Goal: Information Seeking & Learning: Compare options

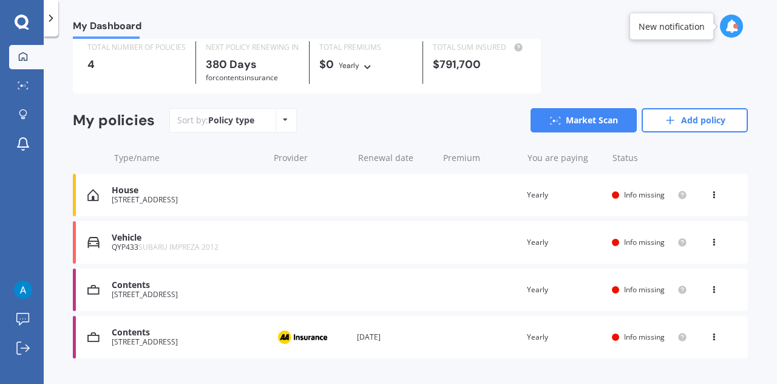
scroll to position [69, 0]
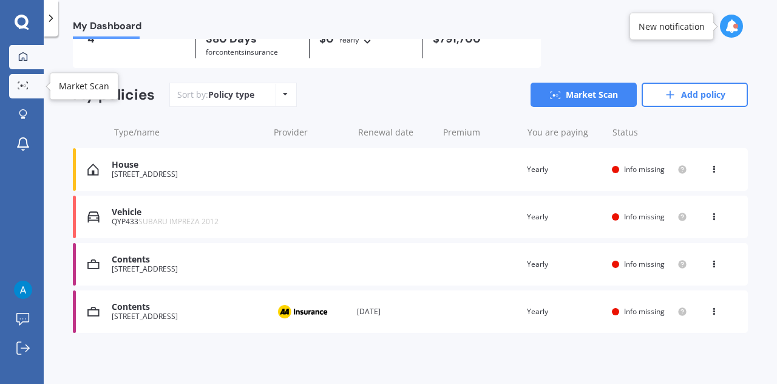
click at [21, 89] on icon at bounding box center [23, 85] width 11 height 8
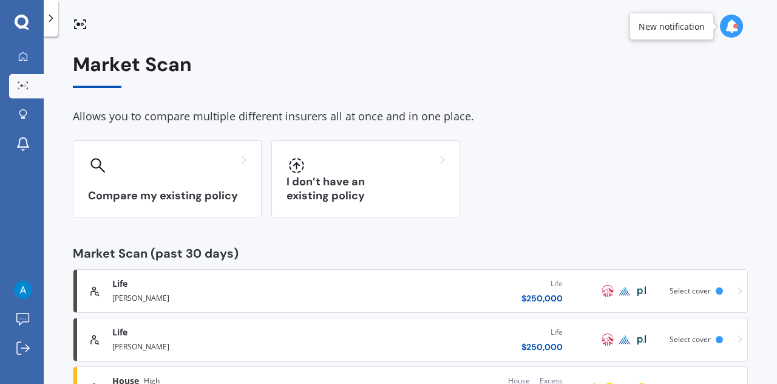
scroll to position [150, 0]
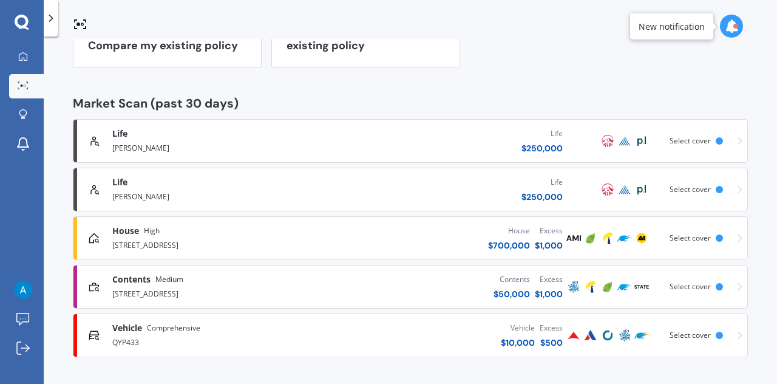
click at [372, 332] on div "Vehicle $ 10,000 Excess $ 500" at bounding box center [446, 335] width 239 height 36
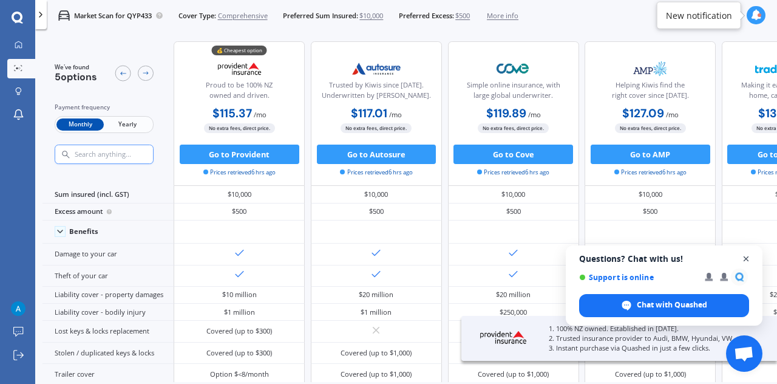
click at [751, 258] on span "Close chat" at bounding box center [746, 258] width 15 height 15
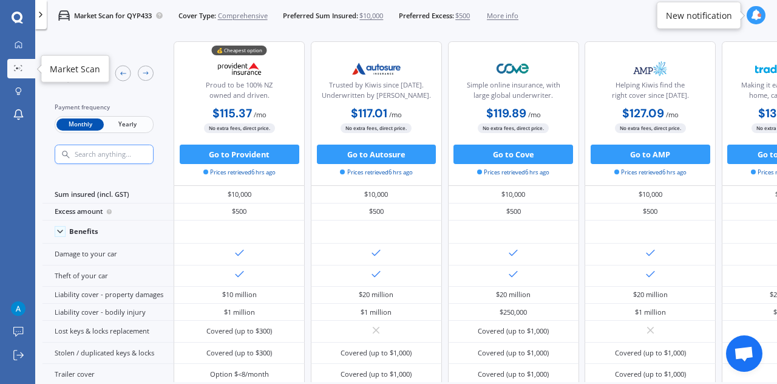
click at [20, 63] on link "Market Scan" at bounding box center [21, 68] width 28 height 19
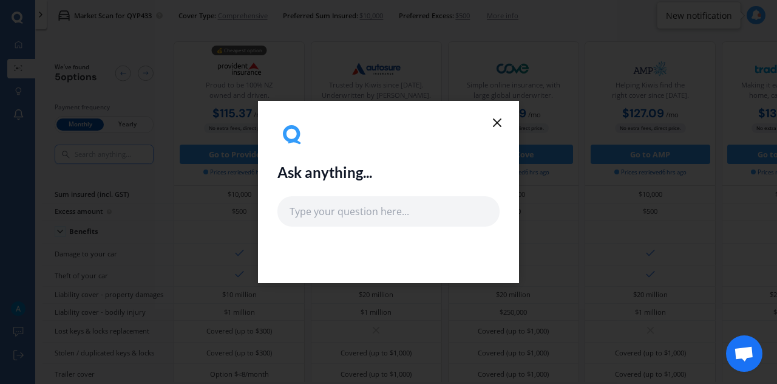
click at [499, 117] on icon at bounding box center [497, 122] width 15 height 15
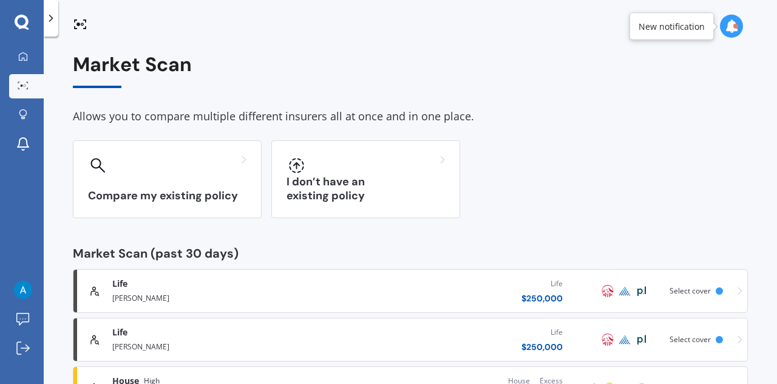
scroll to position [150, 0]
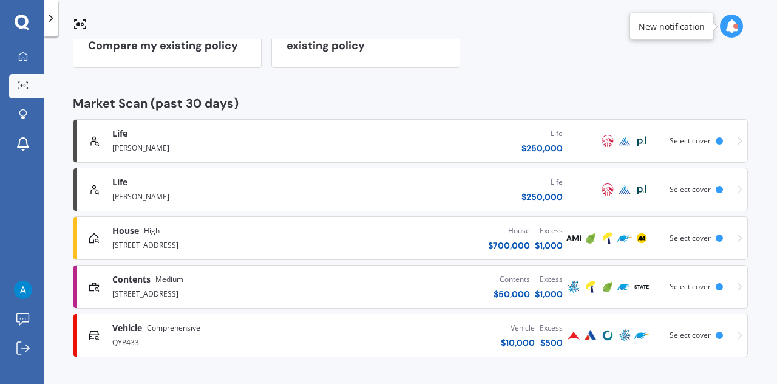
click at [327, 291] on div "Contents $ 50,000 Excess $ 1,000" at bounding box center [446, 286] width 239 height 36
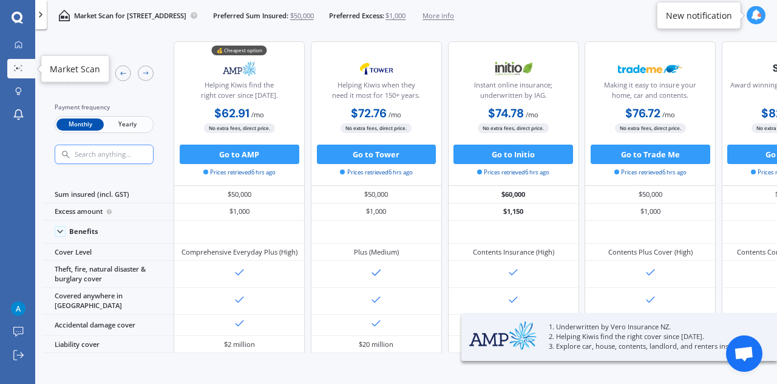
click at [17, 70] on icon at bounding box center [18, 68] width 9 height 6
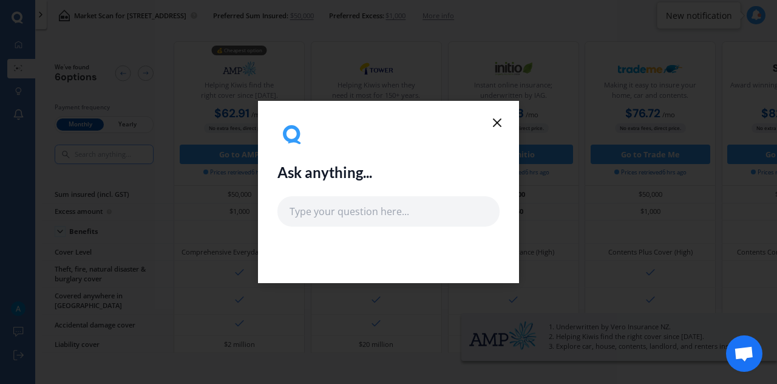
click at [492, 129] on icon at bounding box center [497, 122] width 15 height 15
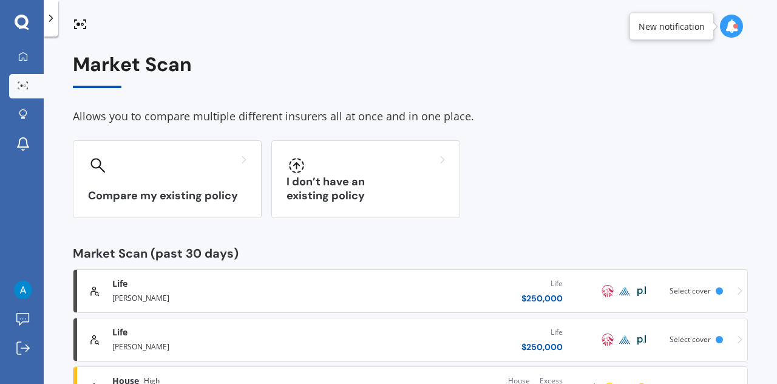
scroll to position [150, 0]
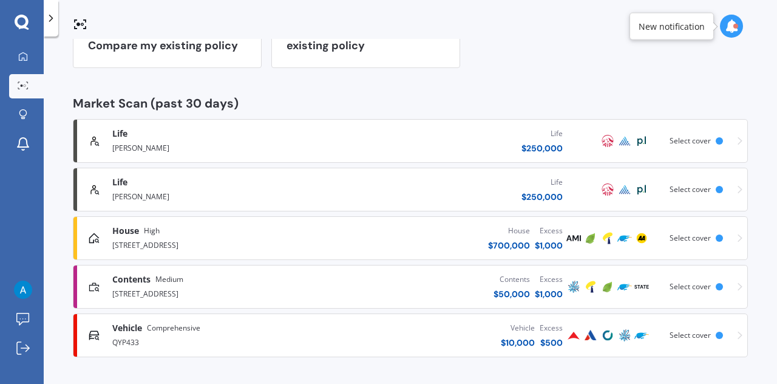
click at [431, 242] on div "House $ 700,000 Excess $ 1,000" at bounding box center [446, 238] width 239 height 36
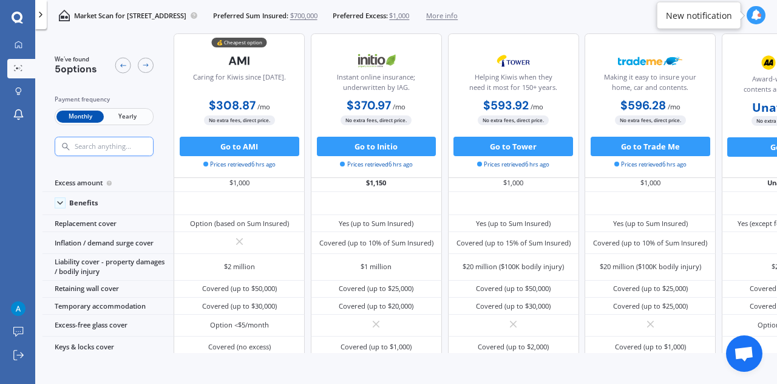
scroll to position [34, 0]
click at [20, 72] on link "Market Scan" at bounding box center [21, 68] width 28 height 19
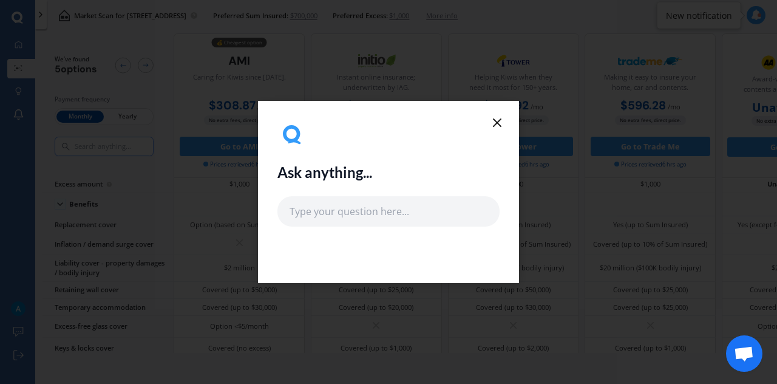
click at [494, 119] on line at bounding box center [497, 122] width 7 height 7
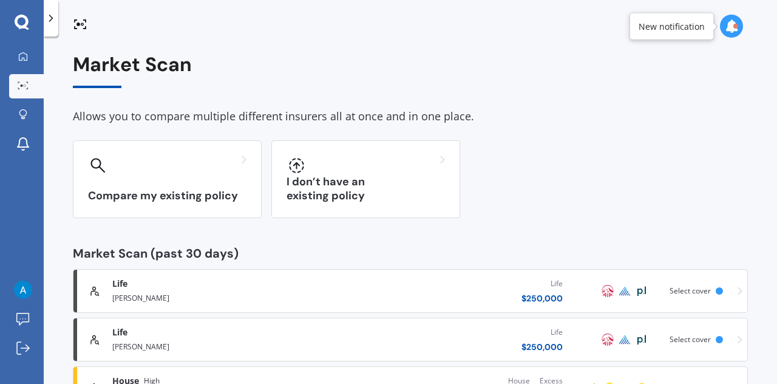
scroll to position [150, 0]
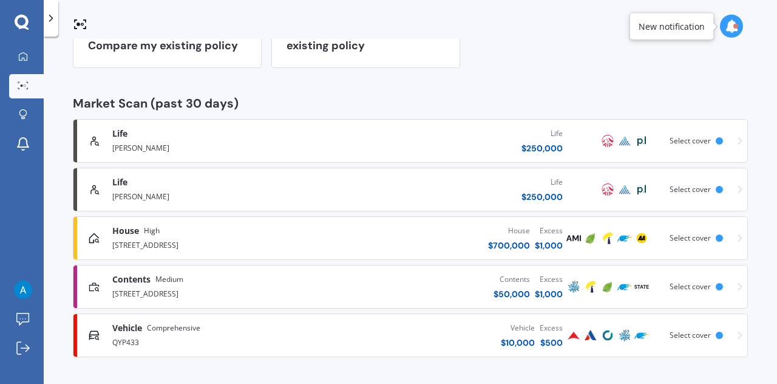
click at [462, 191] on div "Life $ 250,000" at bounding box center [446, 189] width 239 height 36
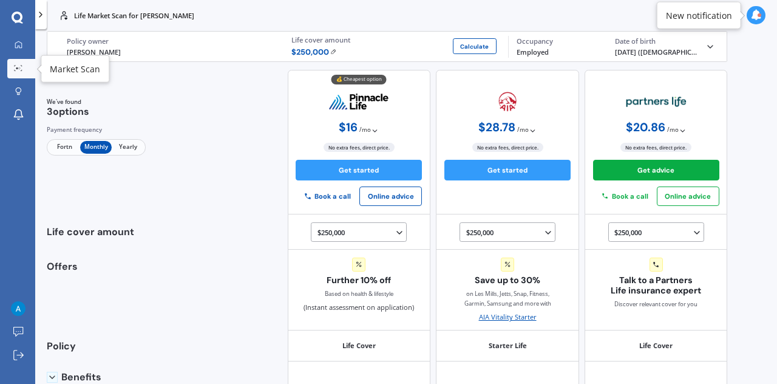
click at [26, 64] on link "Market Scan" at bounding box center [21, 68] width 28 height 19
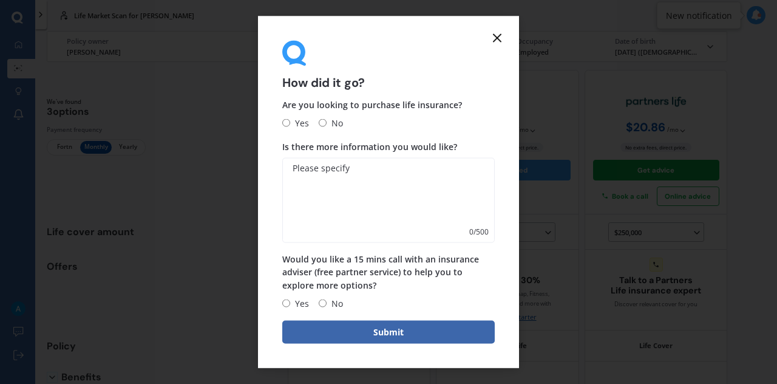
click at [488, 41] on div "How did it go?" at bounding box center [388, 65] width 213 height 48
click at [493, 41] on icon at bounding box center [497, 38] width 15 height 15
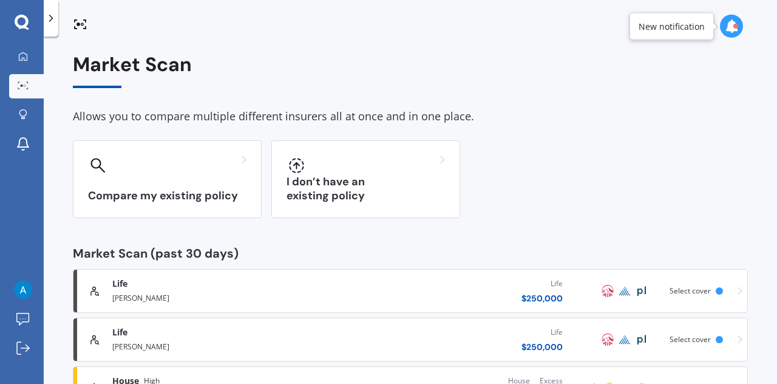
click at [264, 282] on div "Life" at bounding box center [219, 284] width 214 height 12
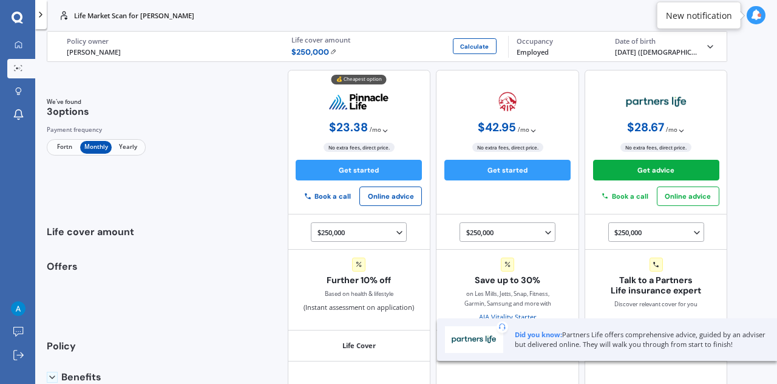
click at [687, 44] on div "Date of birth" at bounding box center [656, 41] width 83 height 9
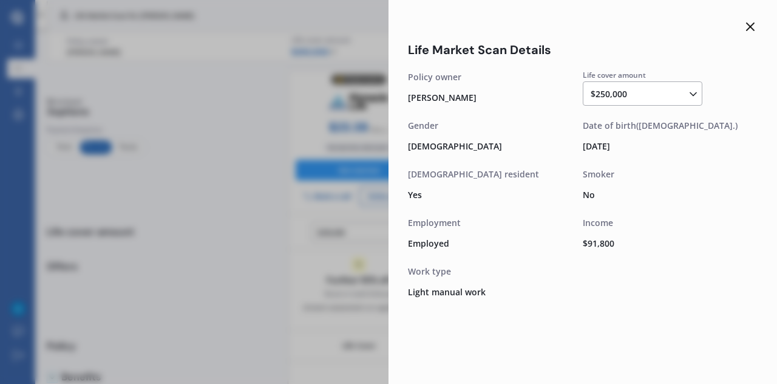
click at [751, 30] on icon at bounding box center [750, 26] width 15 height 15
click at [751, 30] on div at bounding box center [756, 15] width 18 height 31
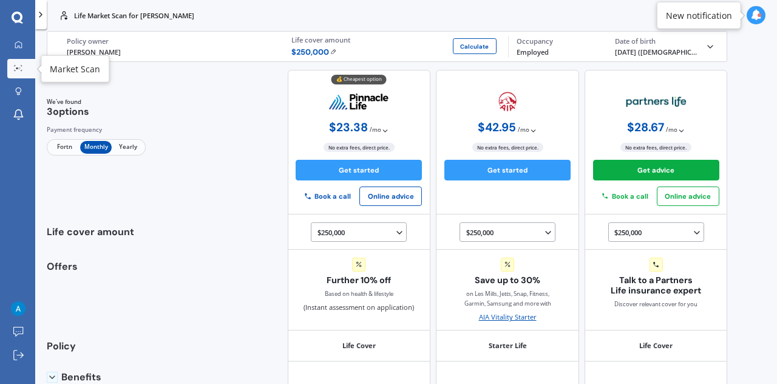
click at [22, 64] on link "Market Scan" at bounding box center [21, 68] width 28 height 19
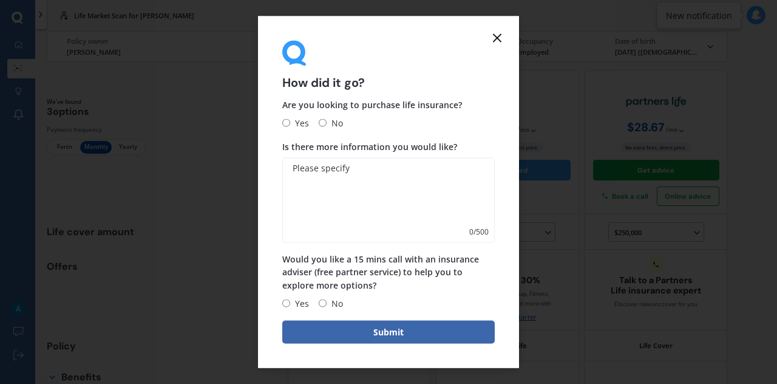
click at [489, 36] on form "How did it go? Are you looking to purchase life insurance? Yes No Is there more…" at bounding box center [388, 192] width 261 height 352
click at [500, 41] on line at bounding box center [497, 38] width 7 height 7
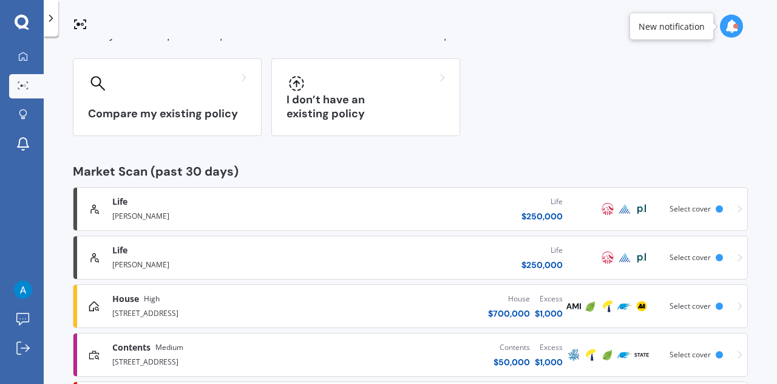
scroll to position [118, 0]
